Goal: Information Seeking & Learning: Learn about a topic

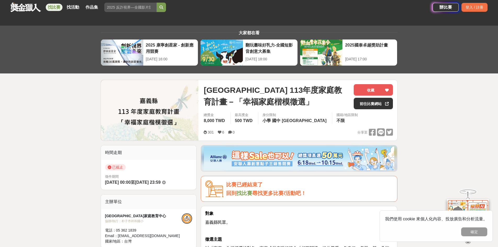
scroll to position [131, 0]
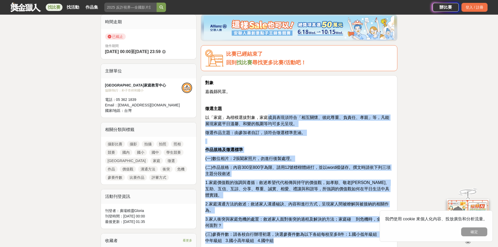
drag, startPoint x: 266, startPoint y: 115, endPoint x: 301, endPoint y: 237, distance: 126.4
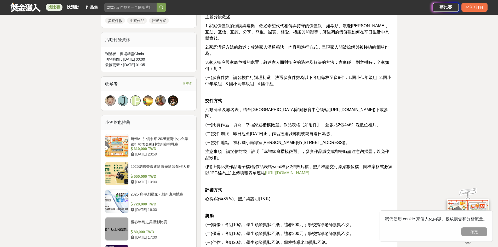
click at [300, 196] on p "心得寫作(85％)、照片與說明(15％)" at bounding box center [299, 199] width 188 height 6
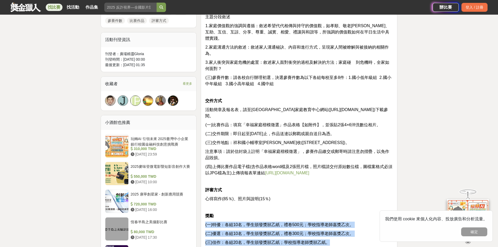
drag, startPoint x: 333, startPoint y: 229, endPoint x: 259, endPoint y: 202, distance: 78.1
click at [259, 202] on div "對象 嘉義縣民眾。 徵選主題 以「家庭」為楷模選拔對象，家庭成員表現須符合「相互關懷、彼此尊重、負責任、孝親」等，凡能展現家庭平日溫馨、和樂的氛圍等均可多元呈…" at bounding box center [299, 128] width 188 height 410
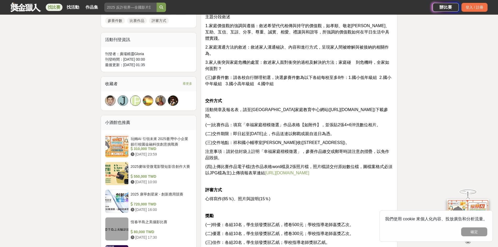
click at [256, 205] on p at bounding box center [299, 207] width 188 height 5
drag, startPoint x: 270, startPoint y: 188, endPoint x: 195, endPoint y: 180, distance: 75.1
click at [195, 180] on div "時間走期 已截止 徵件期間 [DATE] 00:00 至 [DATE] 23:59 主辦單位 [GEOGRAPHIC_DATA]家庭教育中心 協辦/執行： […" at bounding box center [249, 164] width 301 height 613
click at [315, 213] on p "獎勵" at bounding box center [299, 216] width 188 height 6
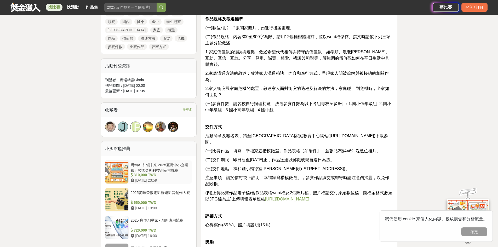
scroll to position [314, 0]
